Goal: Task Accomplishment & Management: Manage account settings

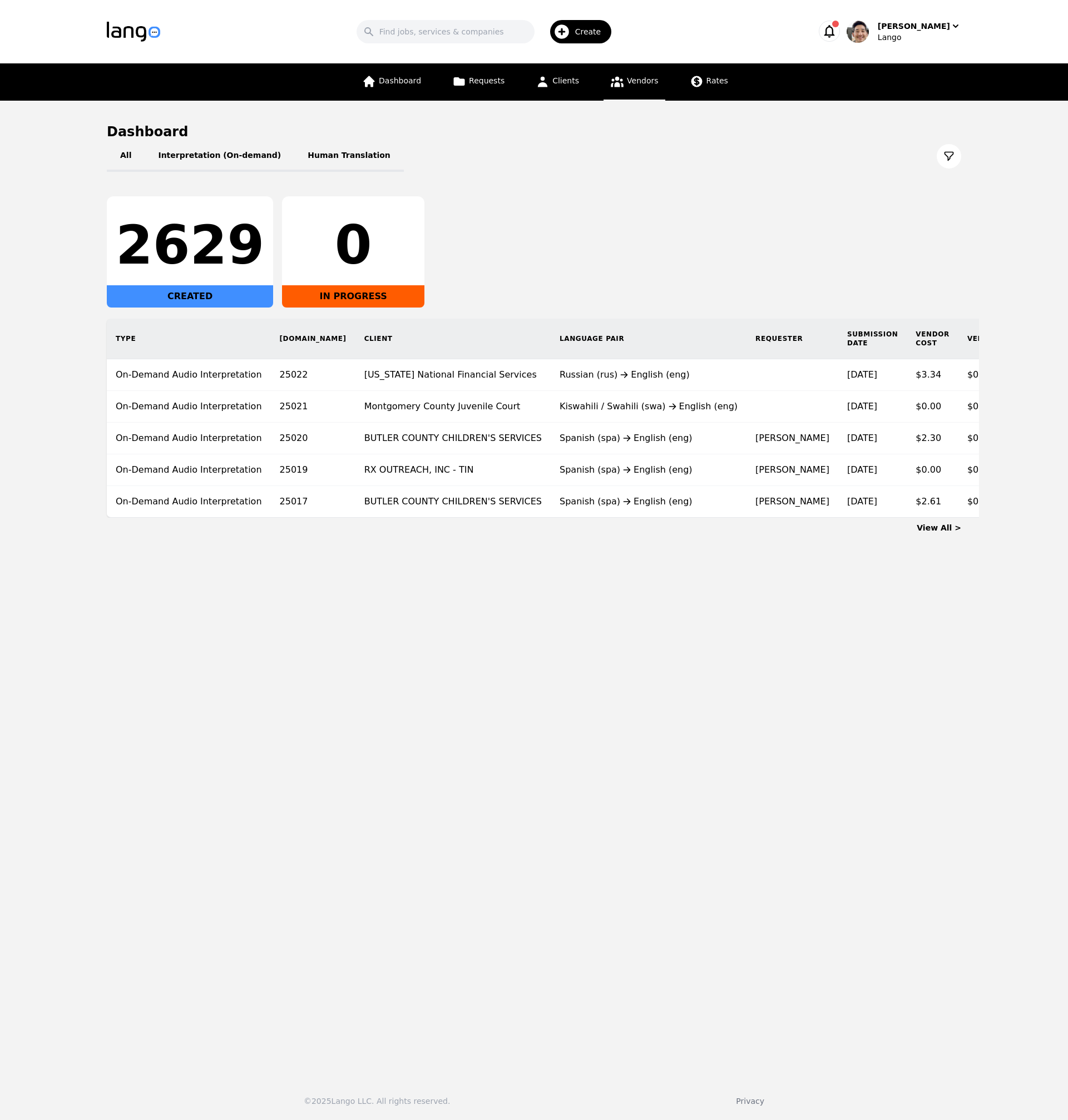
click at [632, 84] on span "Vendors" at bounding box center [642, 80] width 31 height 9
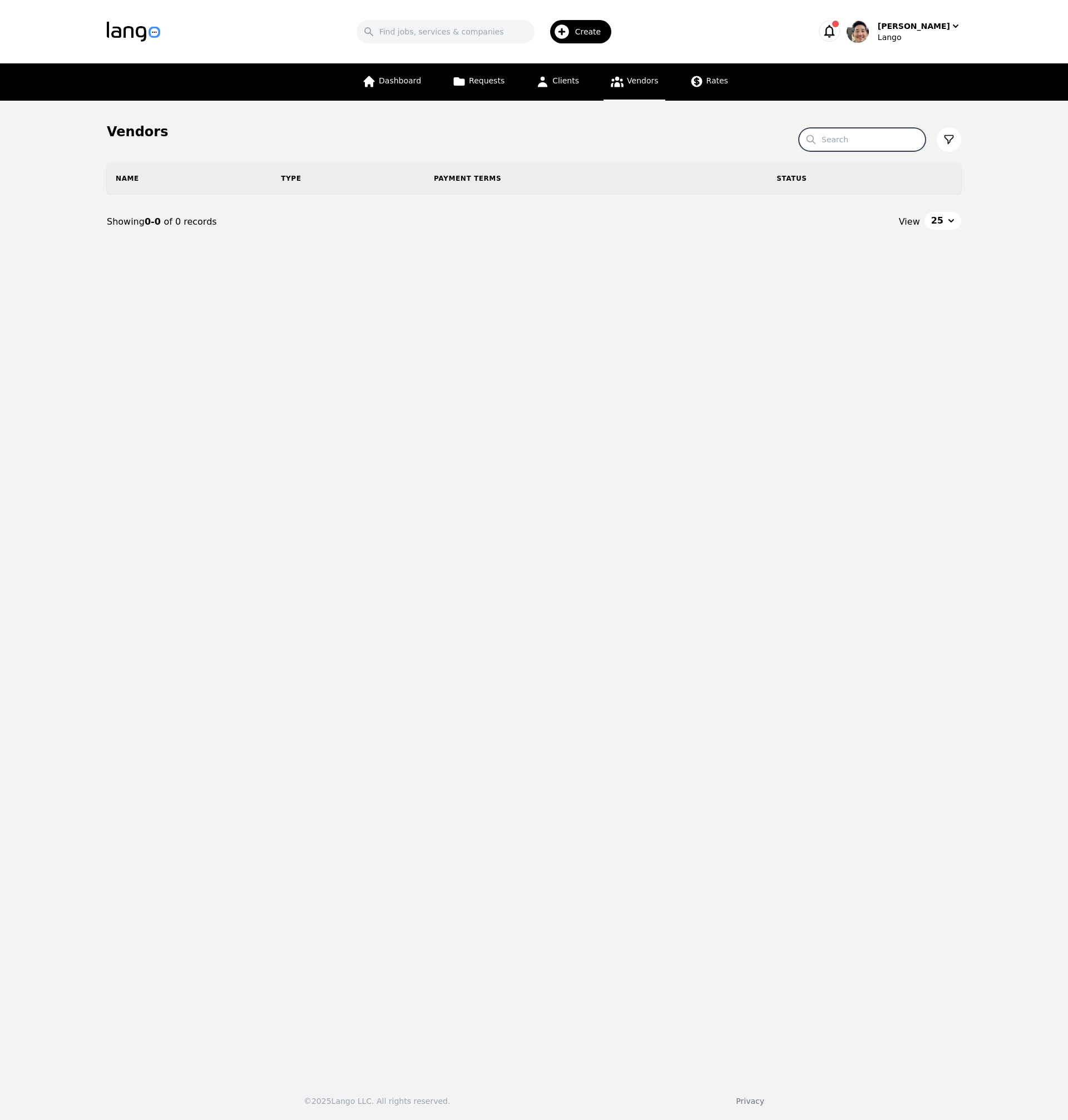
click at [840, 144] on input "Search" at bounding box center [862, 139] width 127 height 23
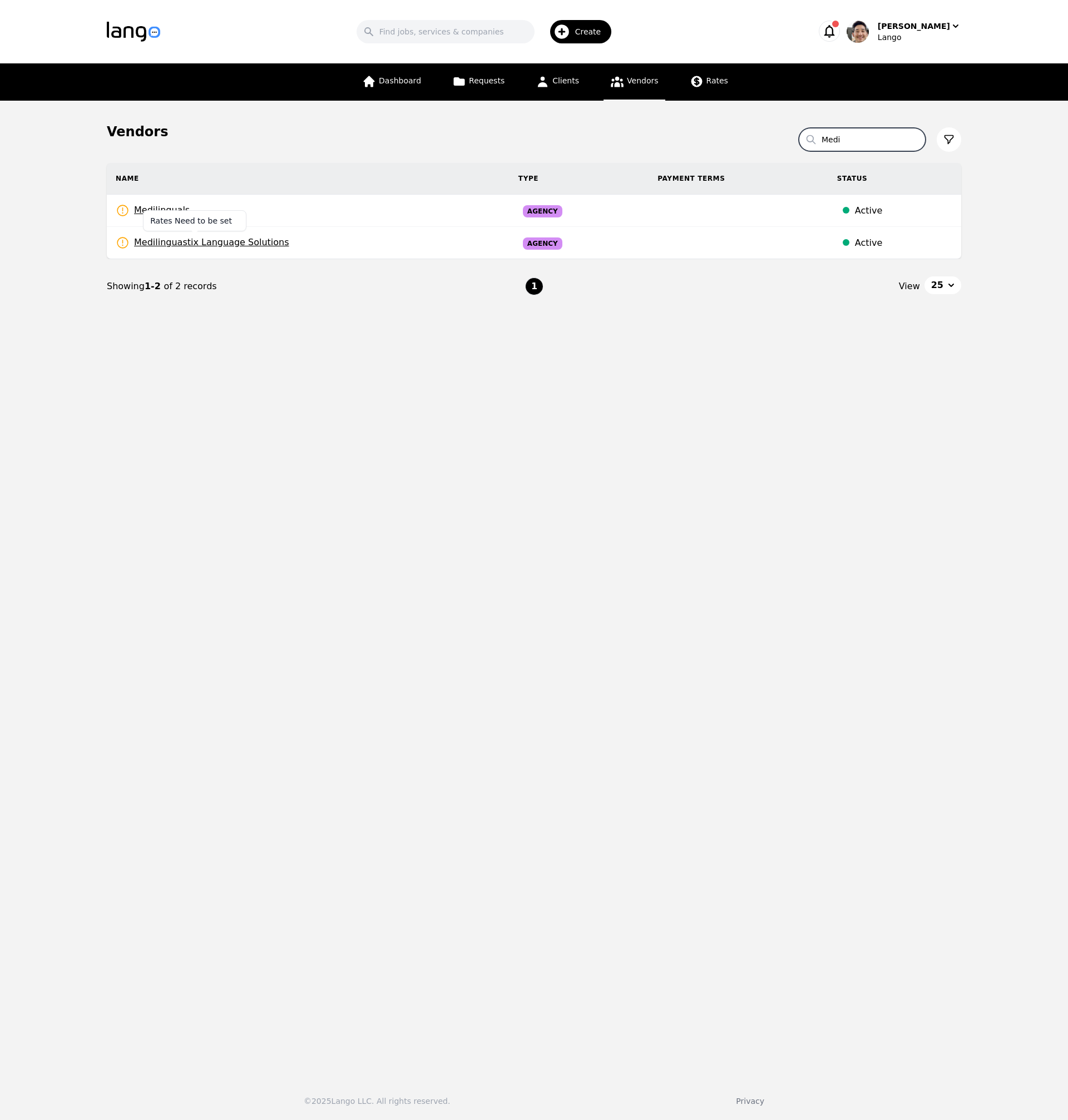
type input "Medi"
click at [263, 243] on span "Medilinguastix Language Solutions" at bounding box center [202, 242] width 173 height 14
select select "active"
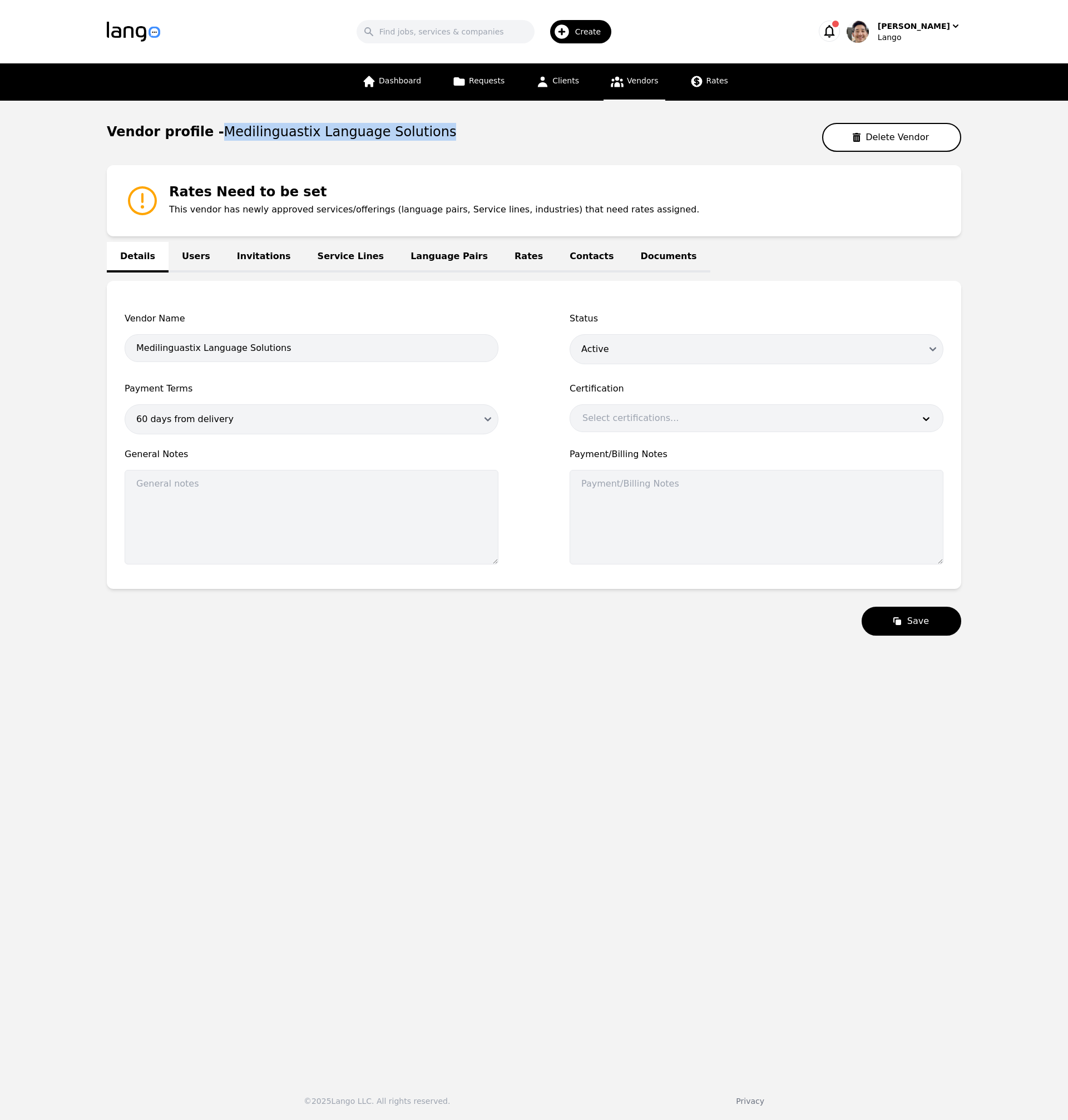
drag, startPoint x: 208, startPoint y: 131, endPoint x: 410, endPoint y: 130, distance: 202.0
click at [410, 130] on div "Vendor profile - Medilinguastix Language Solutions Delete Vendor" at bounding box center [534, 137] width 854 height 29
copy span "Medilinguastix Language Solutions"
